Goal: Navigation & Orientation: Find specific page/section

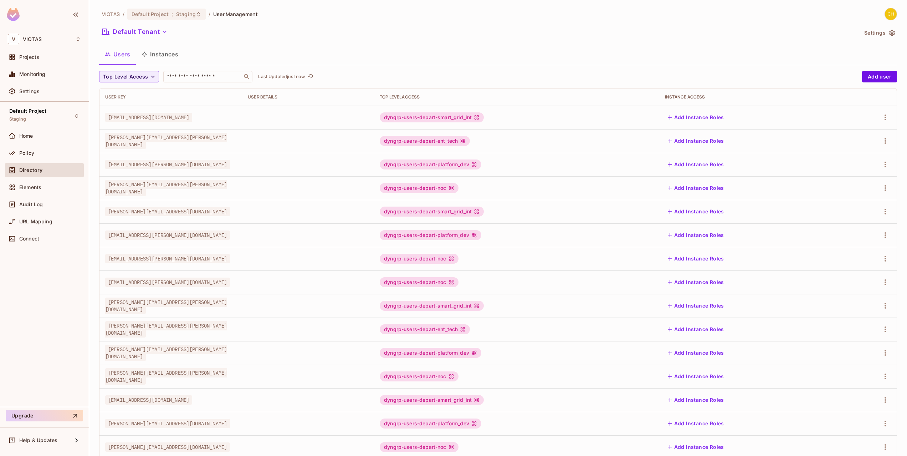
click at [20, 12] on div at bounding box center [44, 15] width 89 height 31
click at [16, 14] on img at bounding box center [13, 14] width 13 height 13
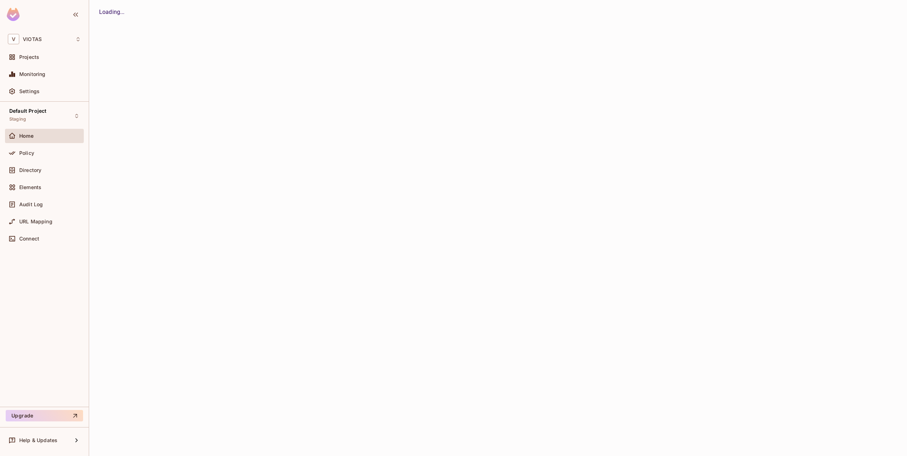
click at [154, 32] on div "VIOTAS / Default Project : Staging / User Management Default Tenant Settings Us…" at bounding box center [498, 228] width 818 height 456
